Goal: Entertainment & Leisure: Browse casually

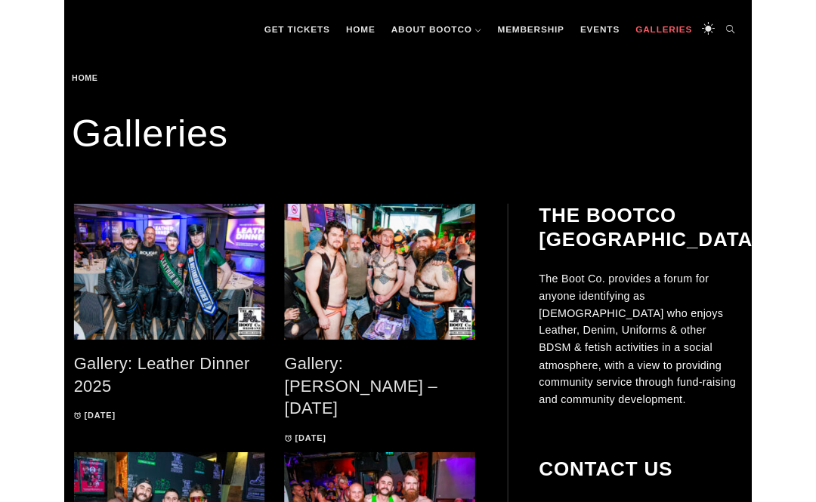
scroll to position [194, 0]
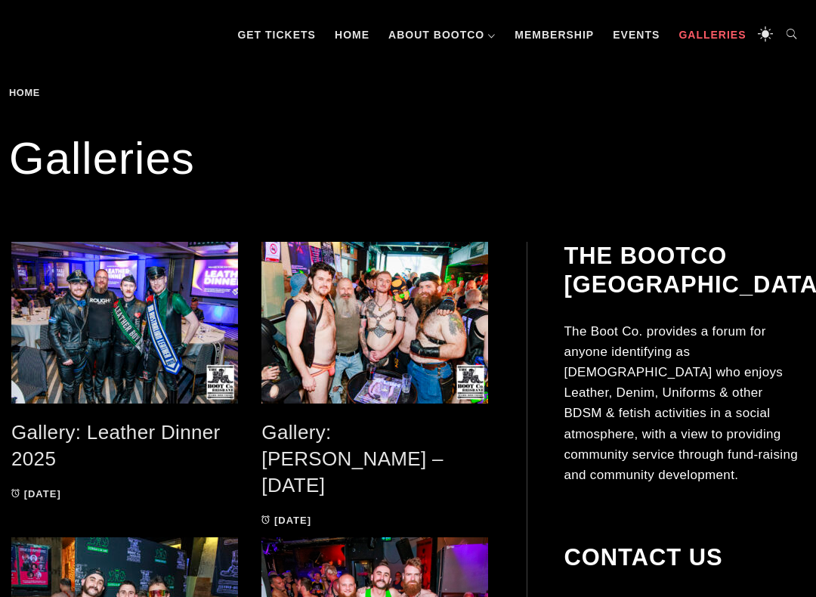
click at [128, 433] on link "Gallery: Leather Dinner 2025" at bounding box center [115, 445] width 209 height 49
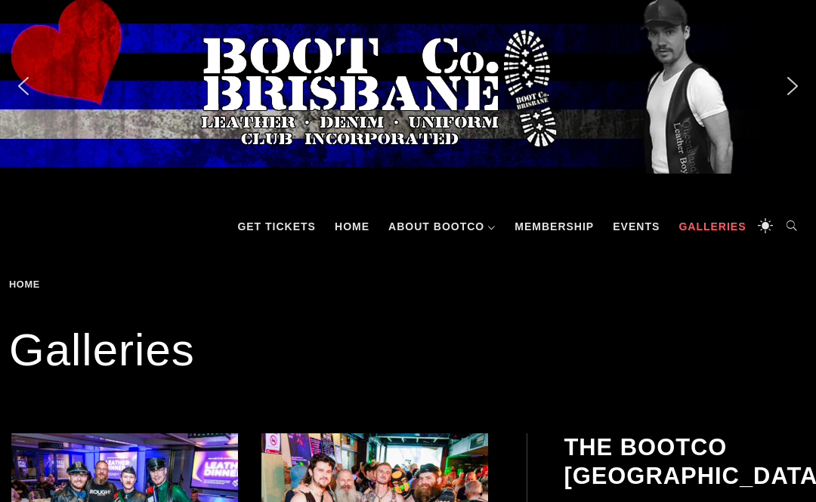
scroll to position [0, 0]
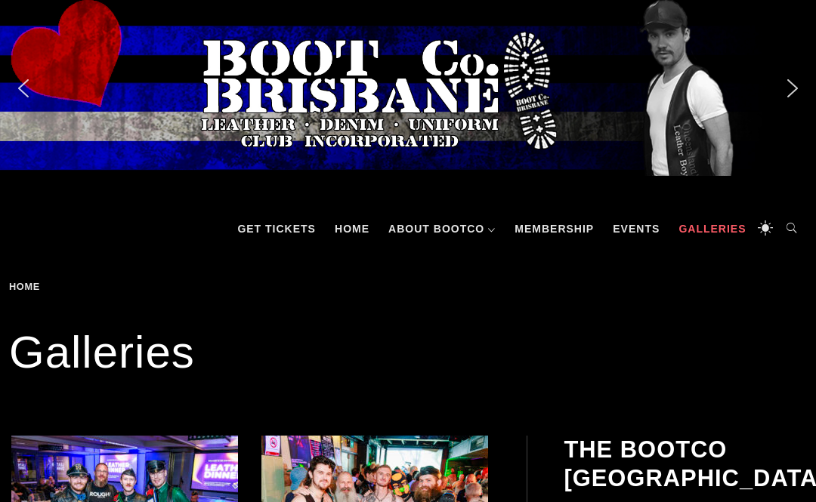
click at [629, 224] on link "Events" at bounding box center [636, 228] width 62 height 45
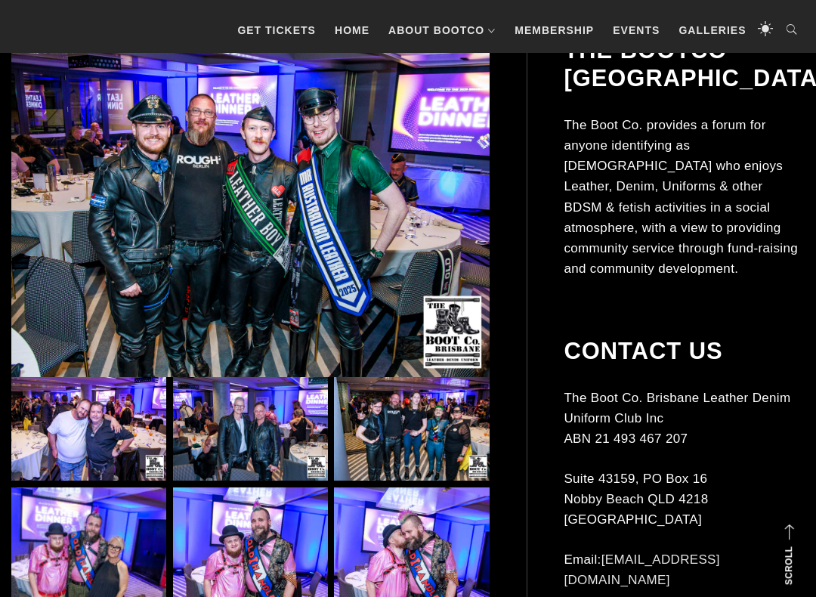
scroll to position [338, 0]
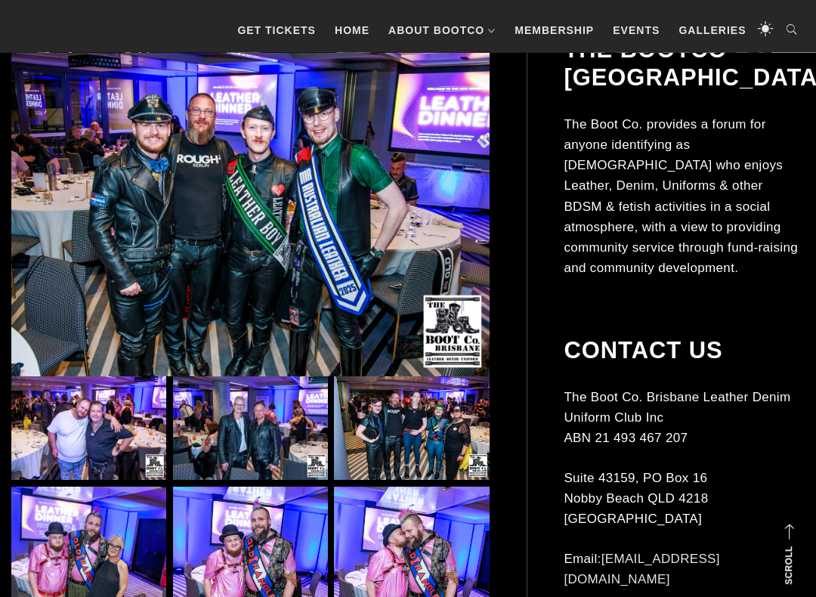
click at [100, 437] on img at bounding box center [88, 428] width 155 height 103
click at [100, 436] on img at bounding box center [88, 427] width 155 height 103
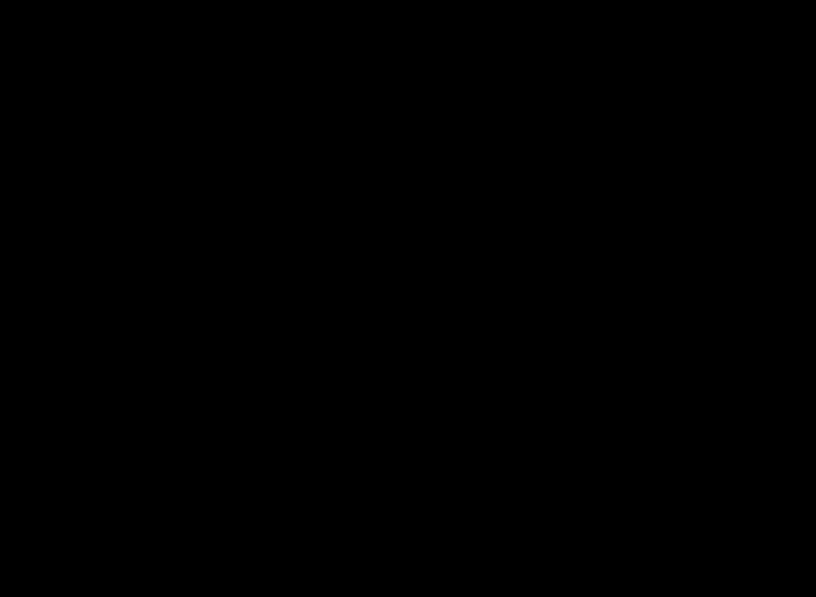
scroll to position [2699, 0]
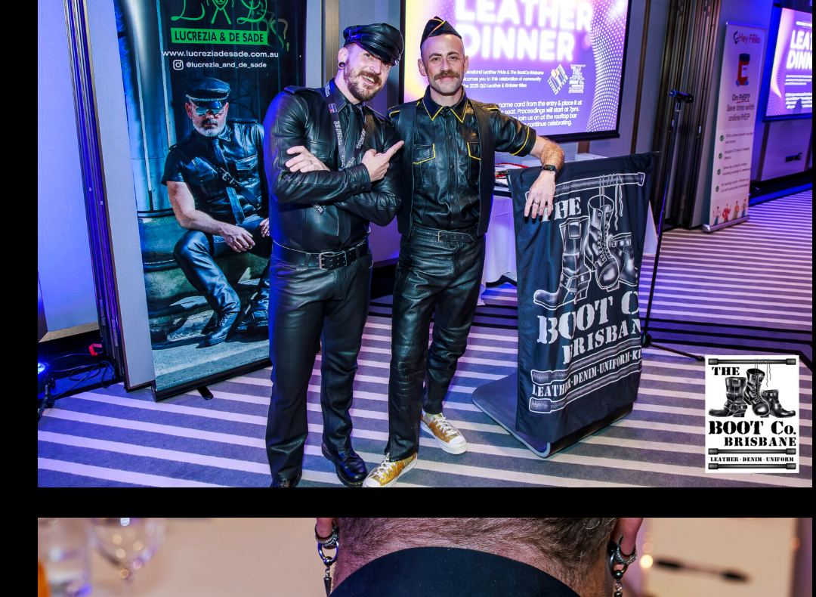
click at [140, 464] on img at bounding box center [88, 519] width 155 height 111
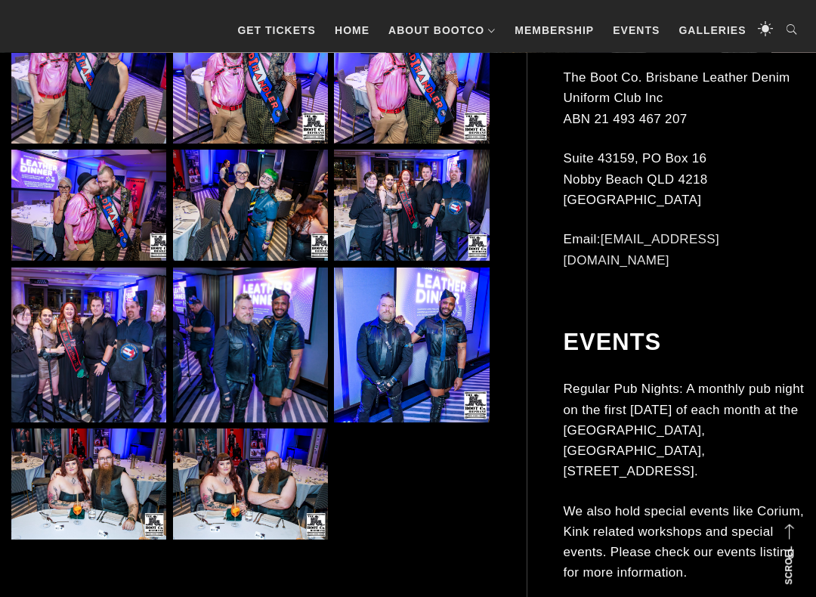
scroll to position [837, 0]
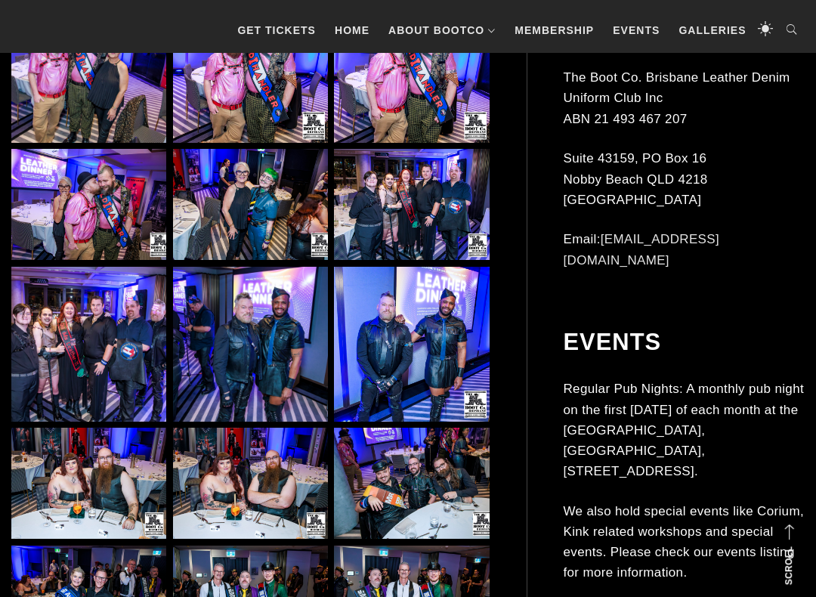
click at [278, 357] on img at bounding box center [250, 344] width 155 height 155
click at [270, 360] on img at bounding box center [250, 344] width 155 height 155
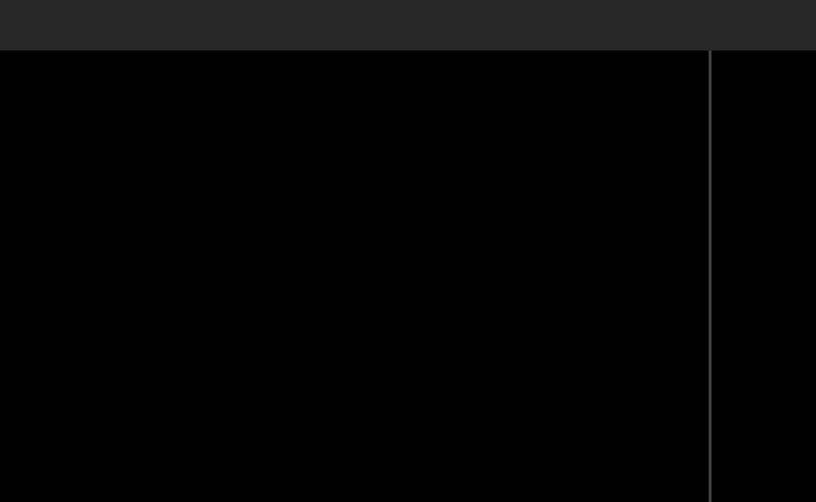
scroll to position [4505, 0]
